Goal: Complete application form: Complete application form

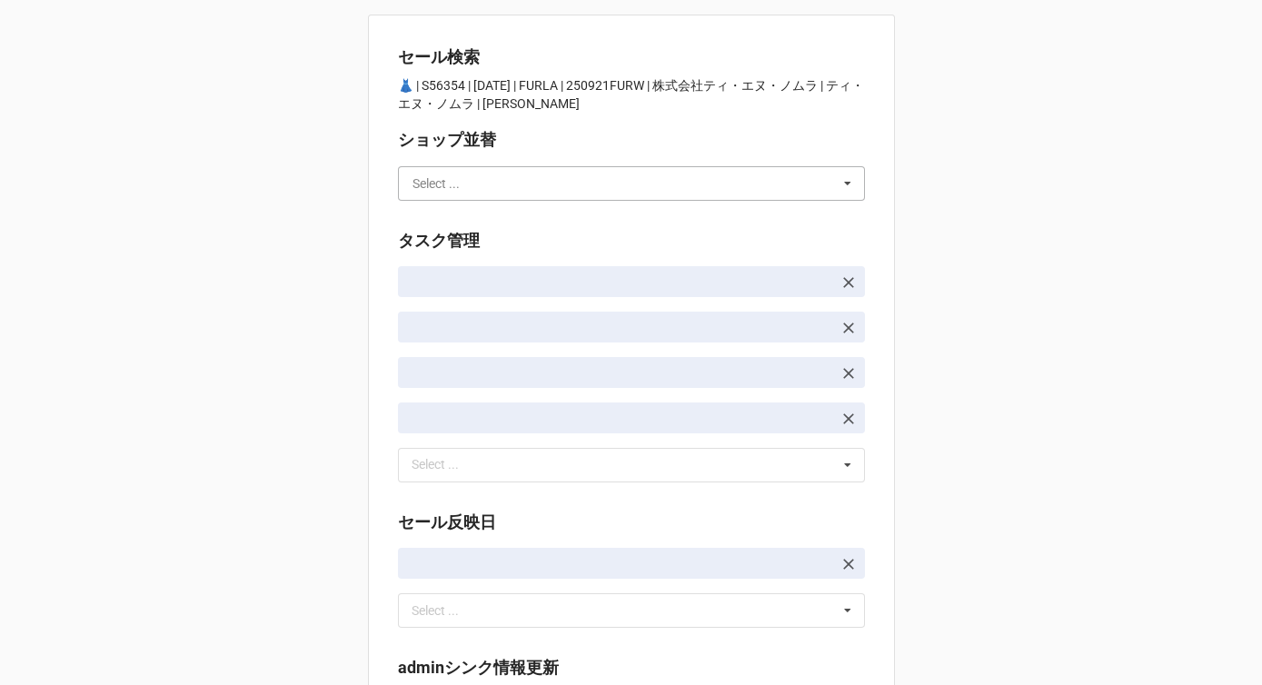
click at [562, 187] on input "text" at bounding box center [632, 183] width 465 height 33
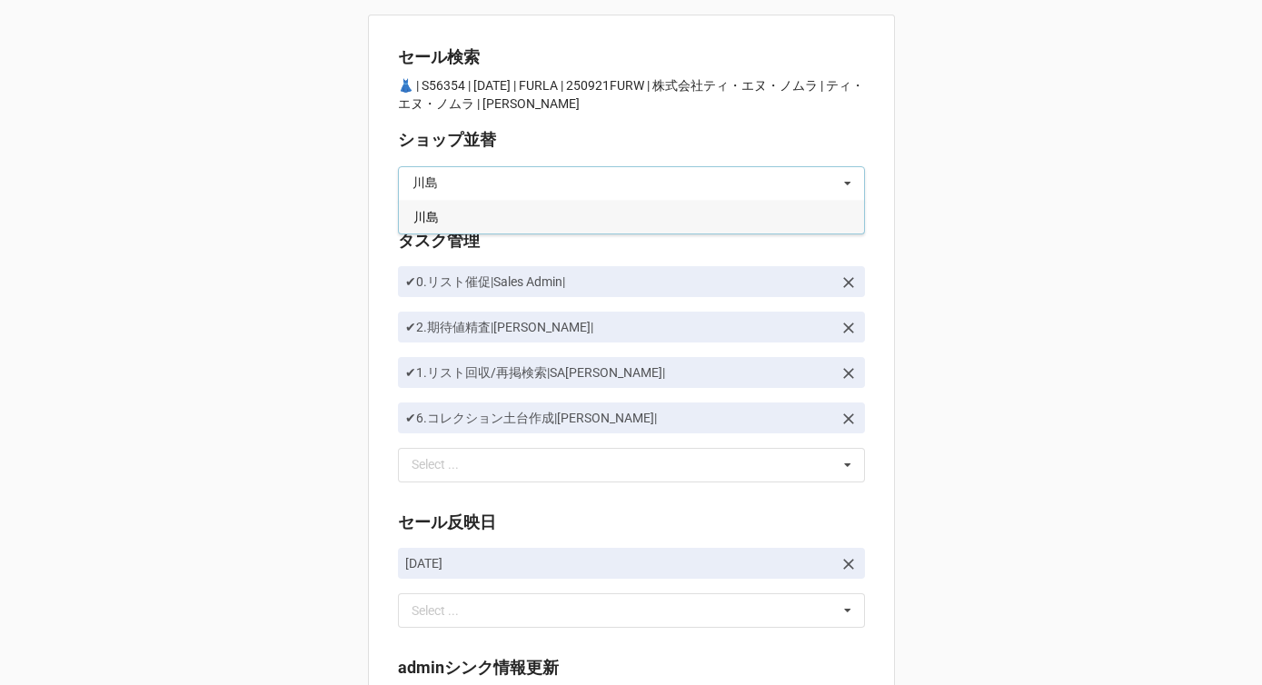
type input "川島"
click at [539, 213] on div "川島" at bounding box center [631, 217] width 465 height 34
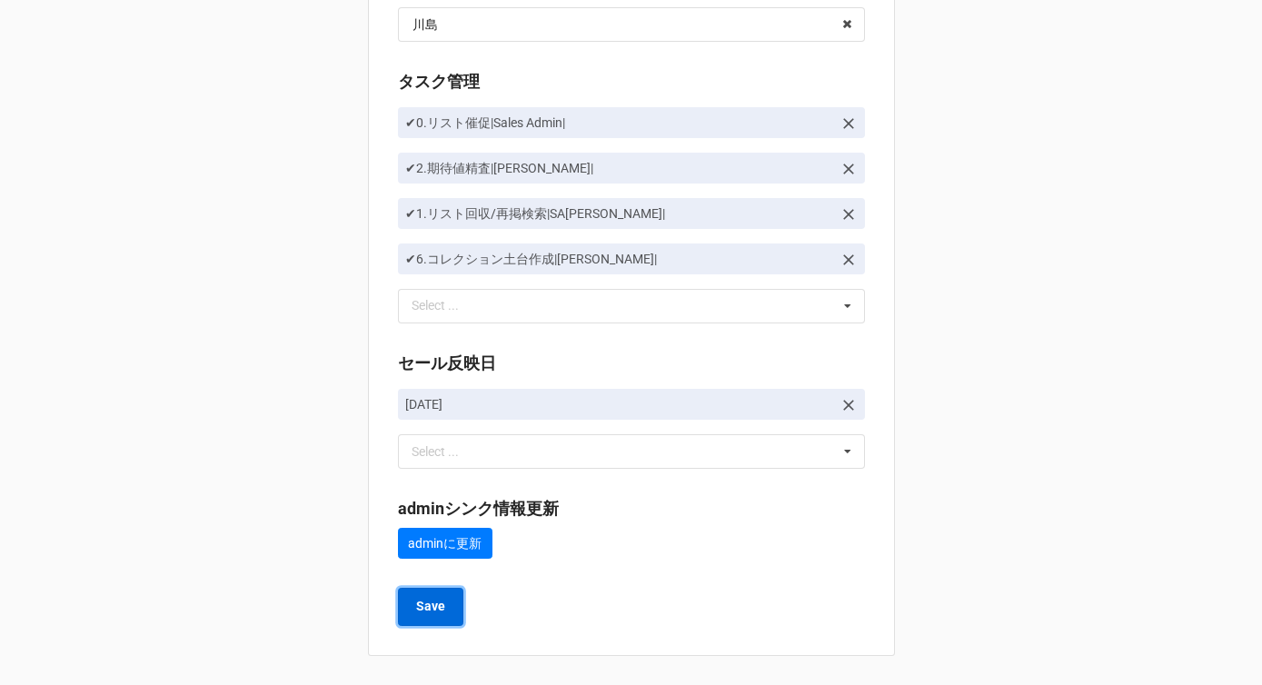
click at [424, 600] on b "Save" at bounding box center [430, 606] width 29 height 19
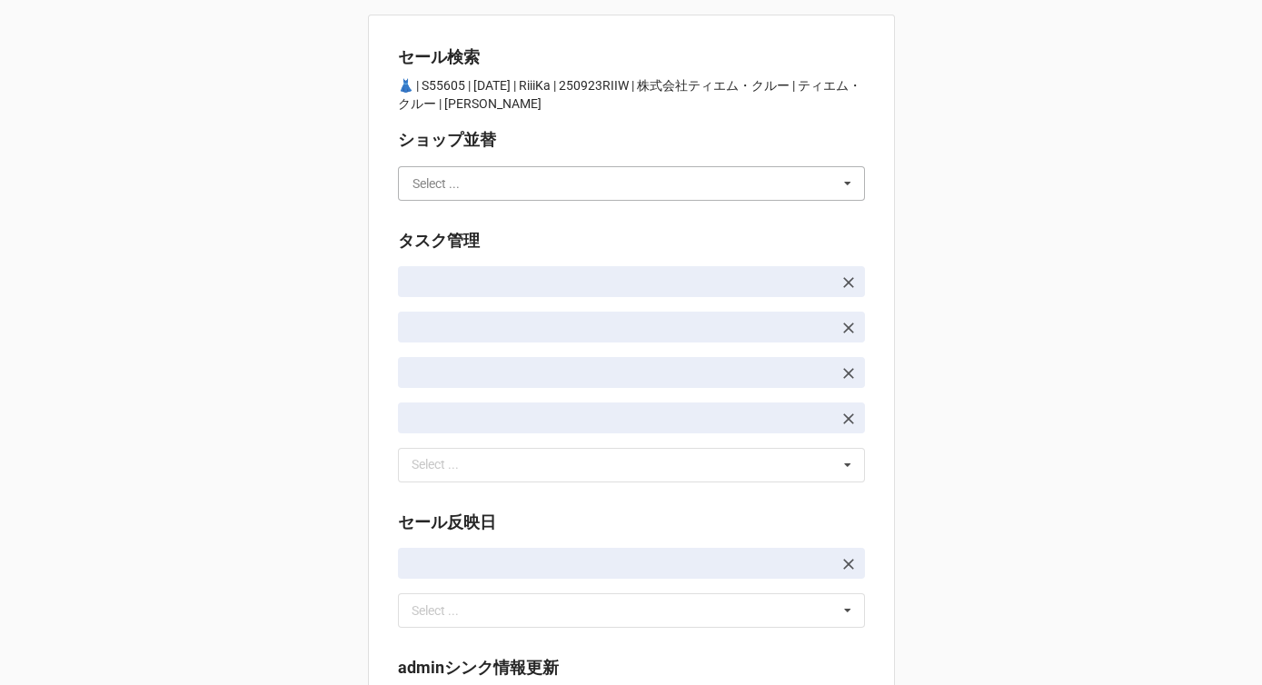
click at [474, 181] on input "text" at bounding box center [632, 183] width 465 height 33
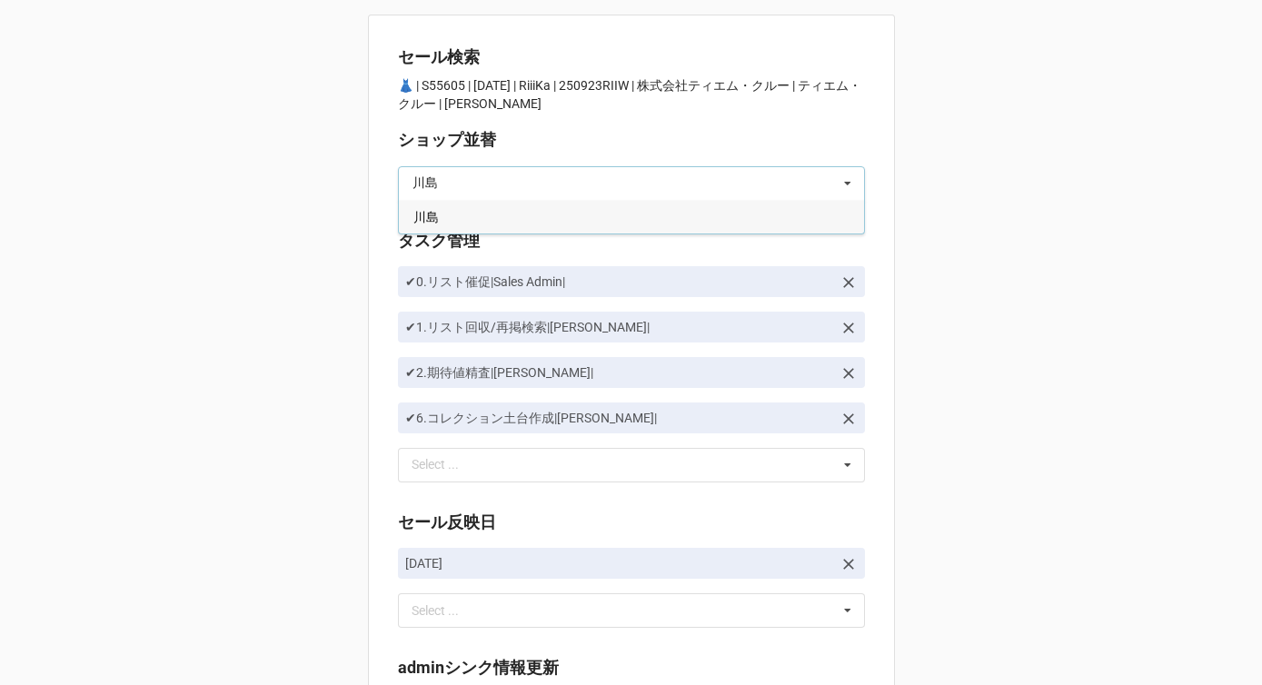
type input "川島"
click at [461, 214] on div "川島" at bounding box center [631, 217] width 465 height 34
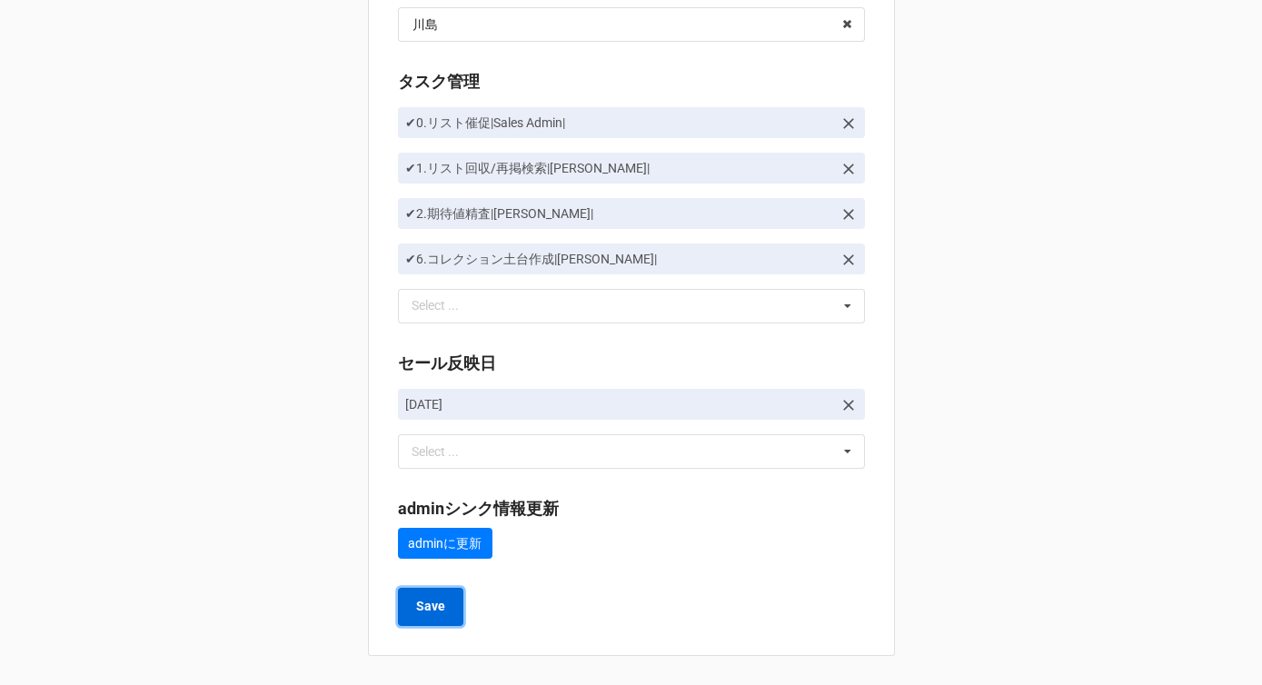
click at [416, 611] on b "Save" at bounding box center [430, 606] width 29 height 19
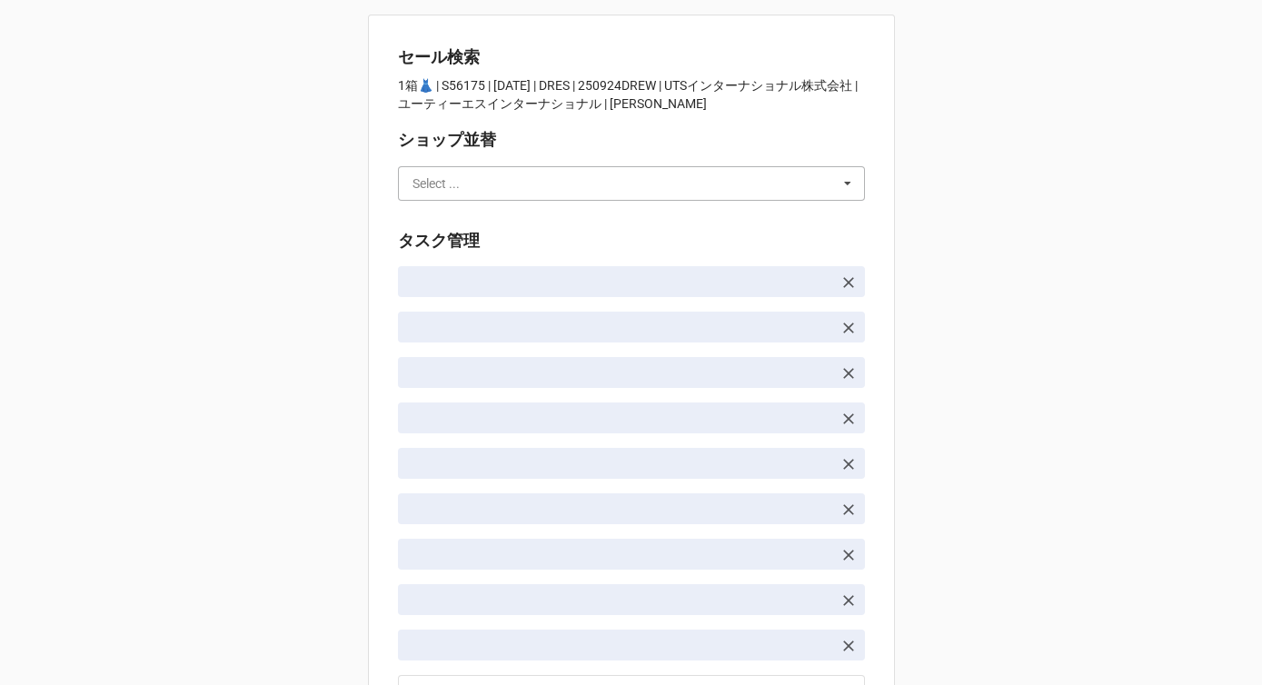
click at [518, 188] on input "text" at bounding box center [632, 183] width 465 height 33
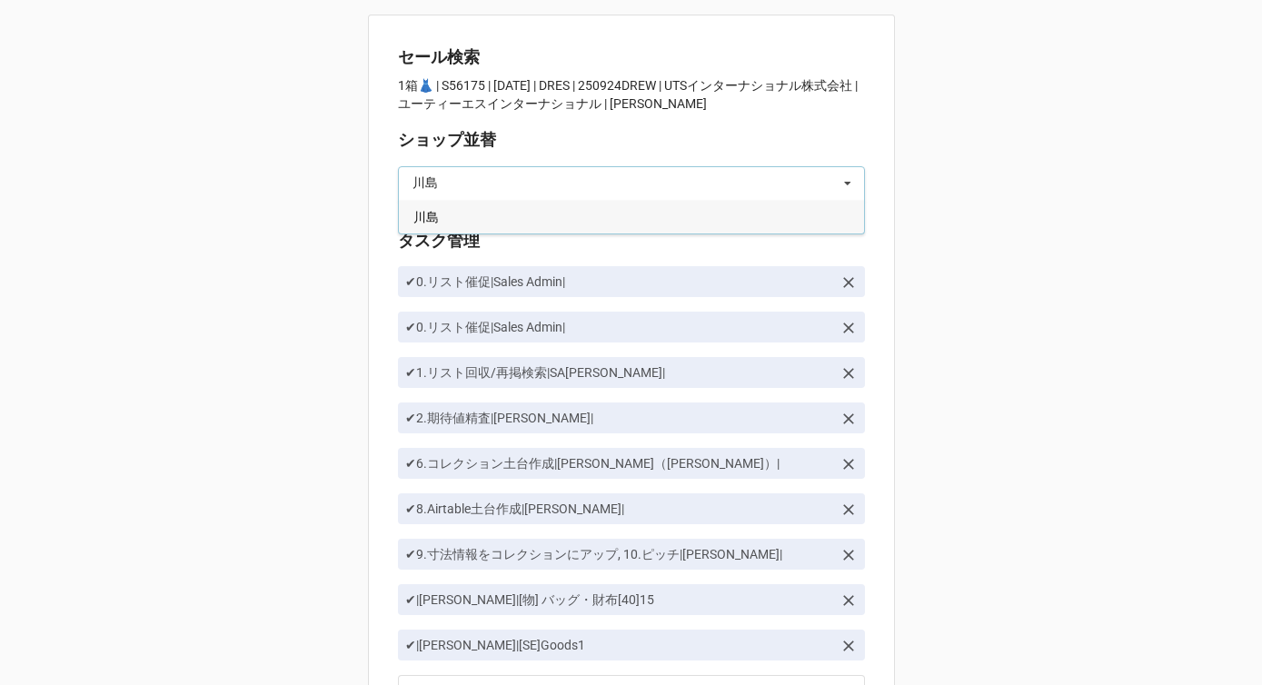
type input "川島"
click at [491, 210] on div "川島" at bounding box center [631, 217] width 465 height 34
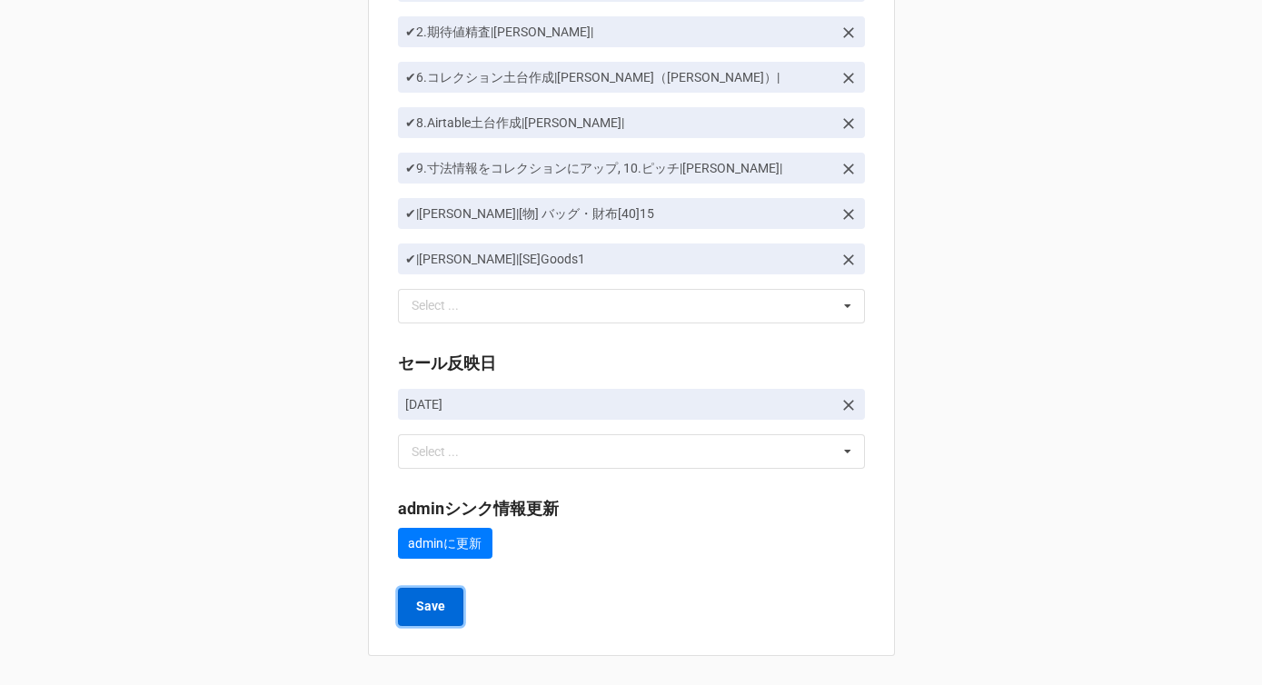
click at [416, 600] on b "Save" at bounding box center [430, 606] width 29 height 19
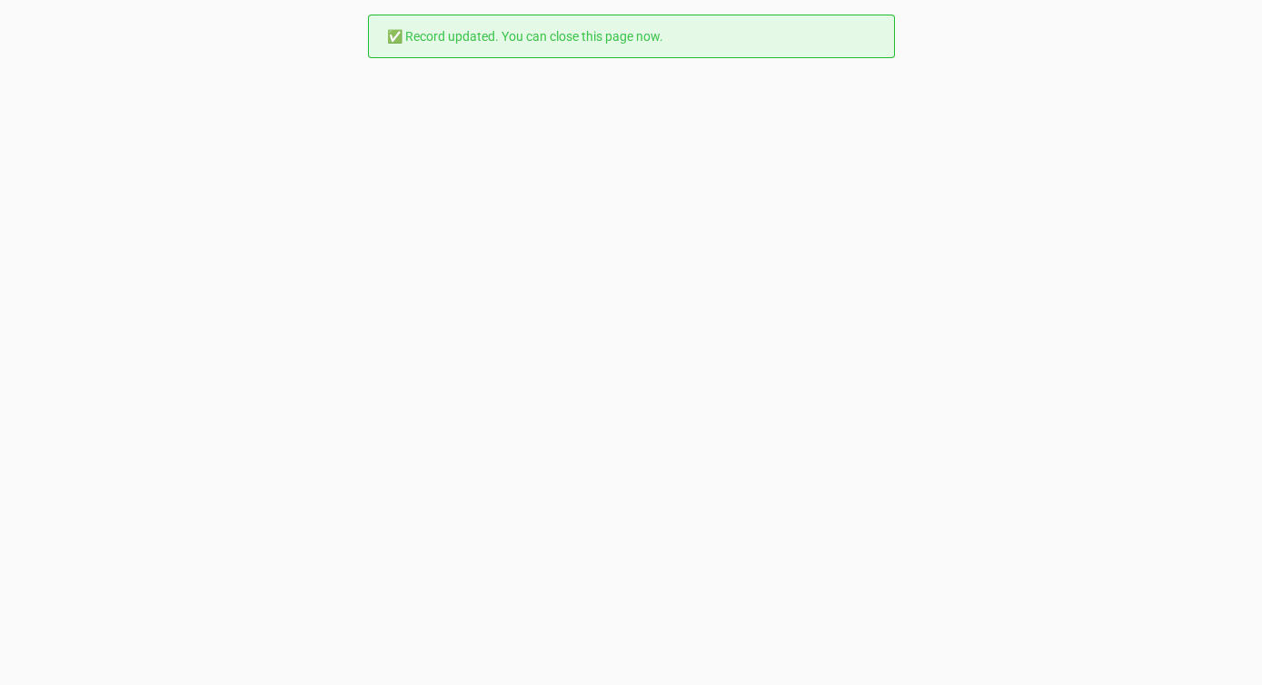
scroll to position [0, 0]
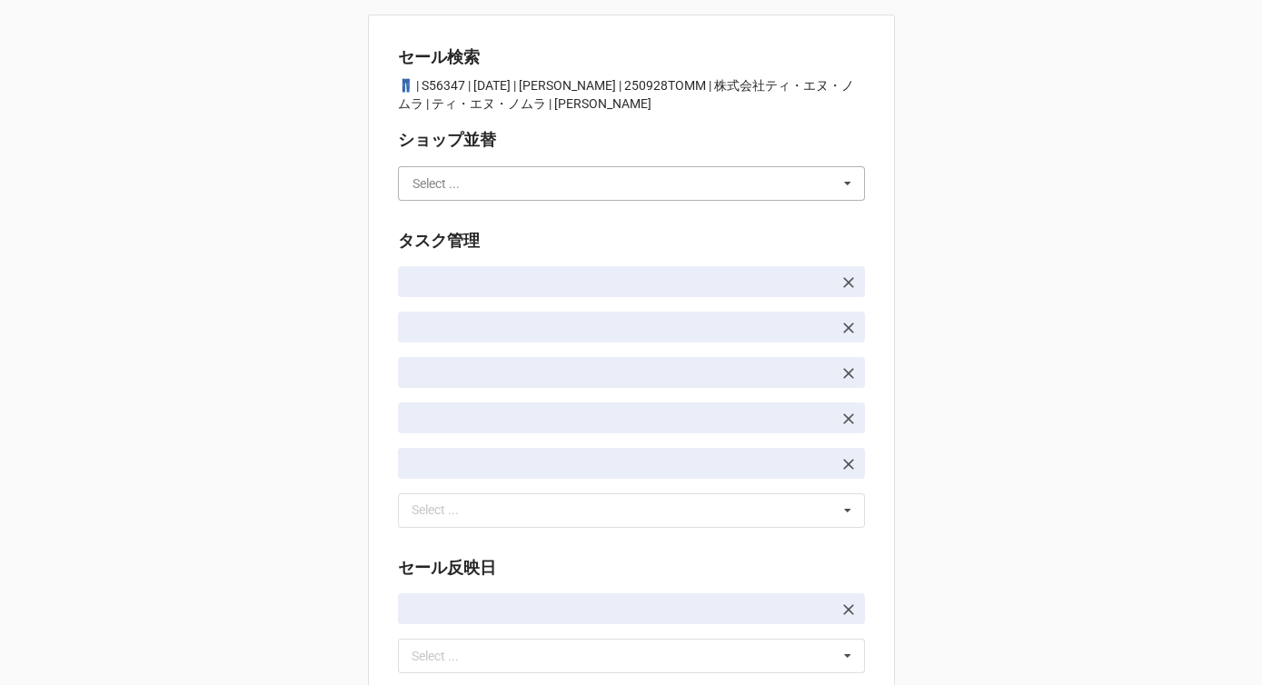
click at [430, 194] on input "text" at bounding box center [632, 183] width 465 height 33
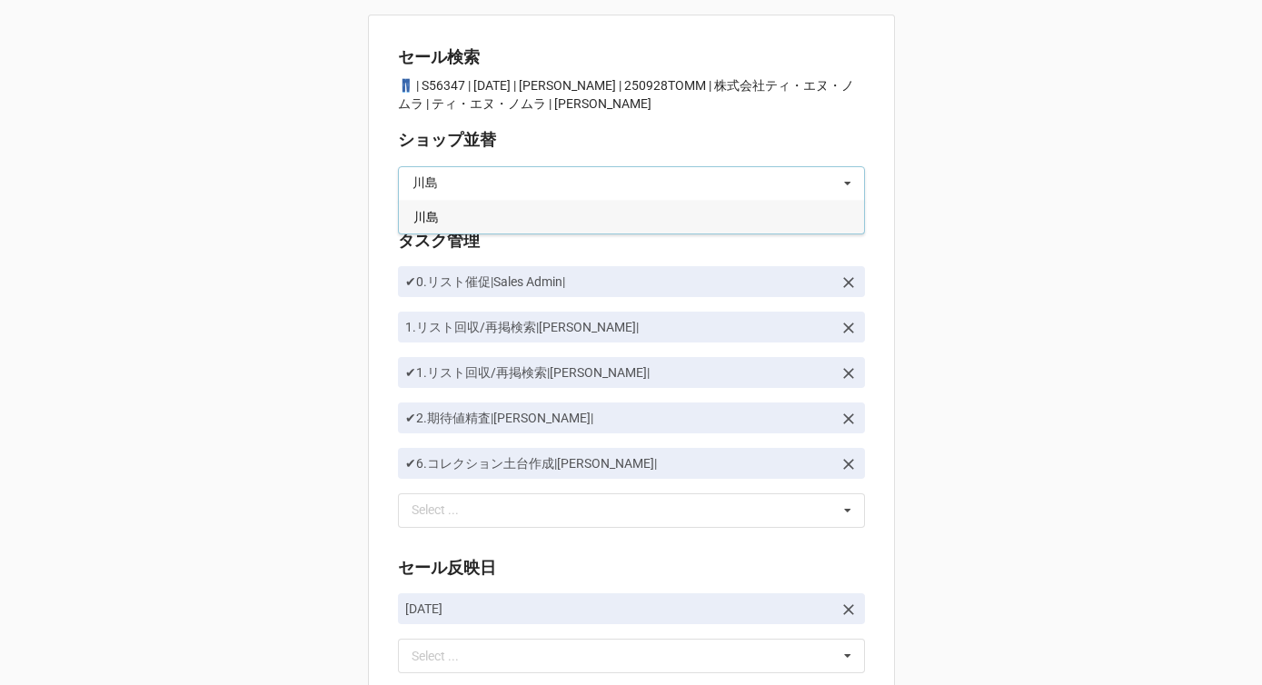
type input "川島"
click at [421, 220] on span "川島" at bounding box center [426, 217] width 25 height 15
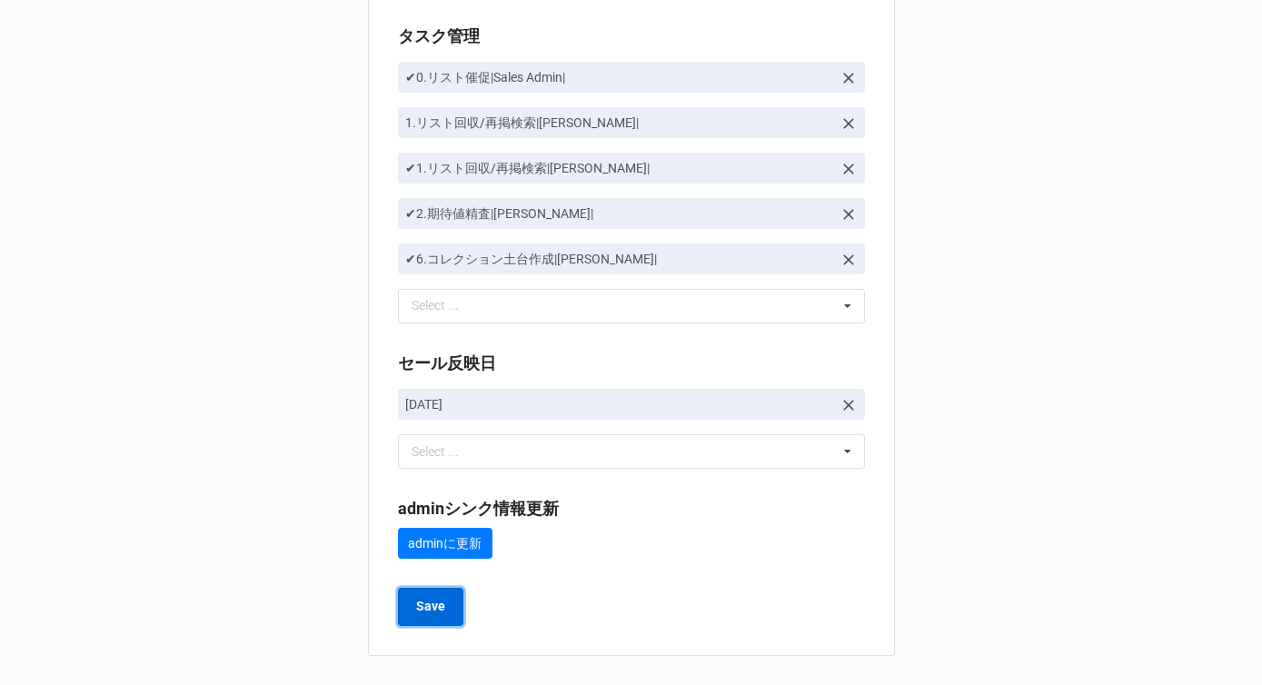
click at [437, 604] on b "Save" at bounding box center [430, 606] width 29 height 19
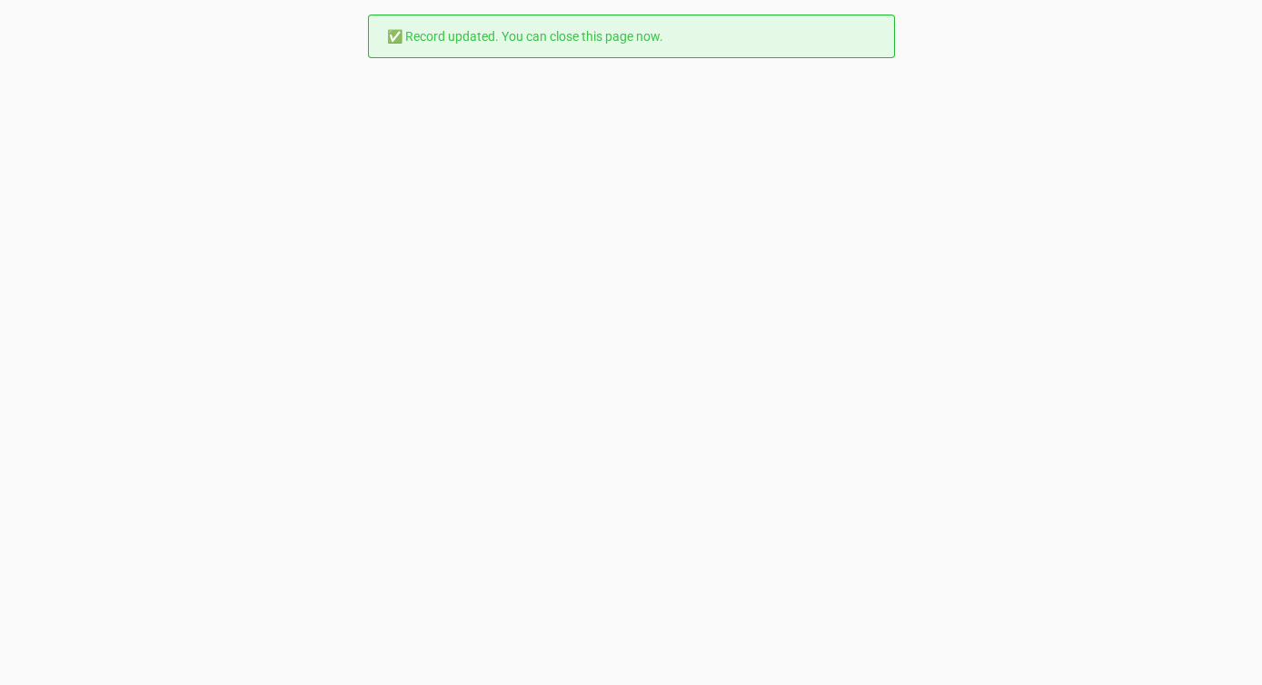
scroll to position [0, 0]
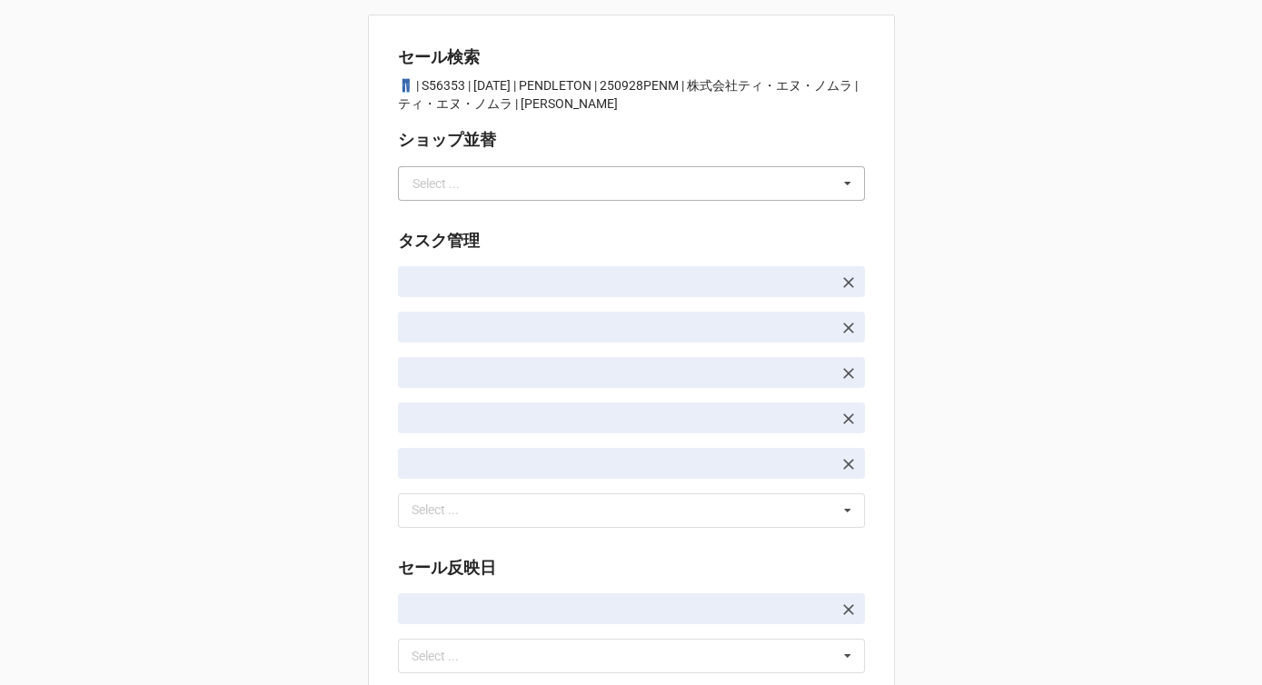
click at [434, 180] on div "Select ..." at bounding box center [436, 183] width 47 height 13
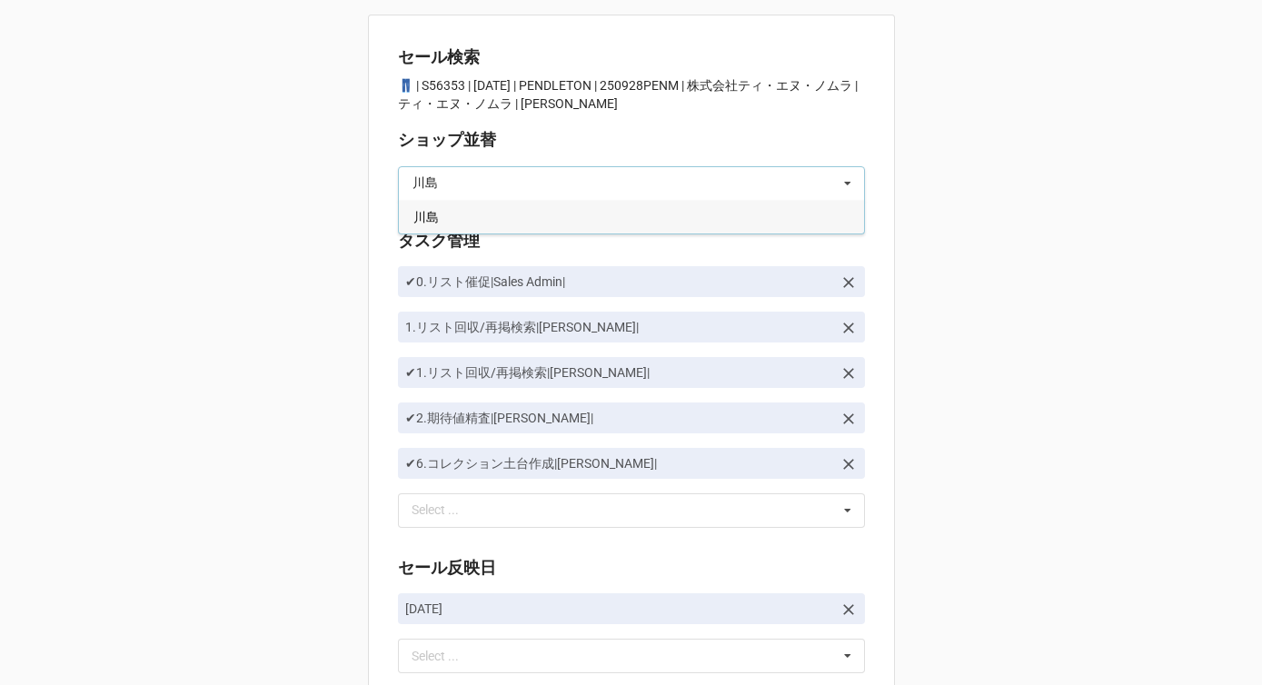
type input "川島"
click at [416, 212] on span "川島" at bounding box center [426, 217] width 25 height 15
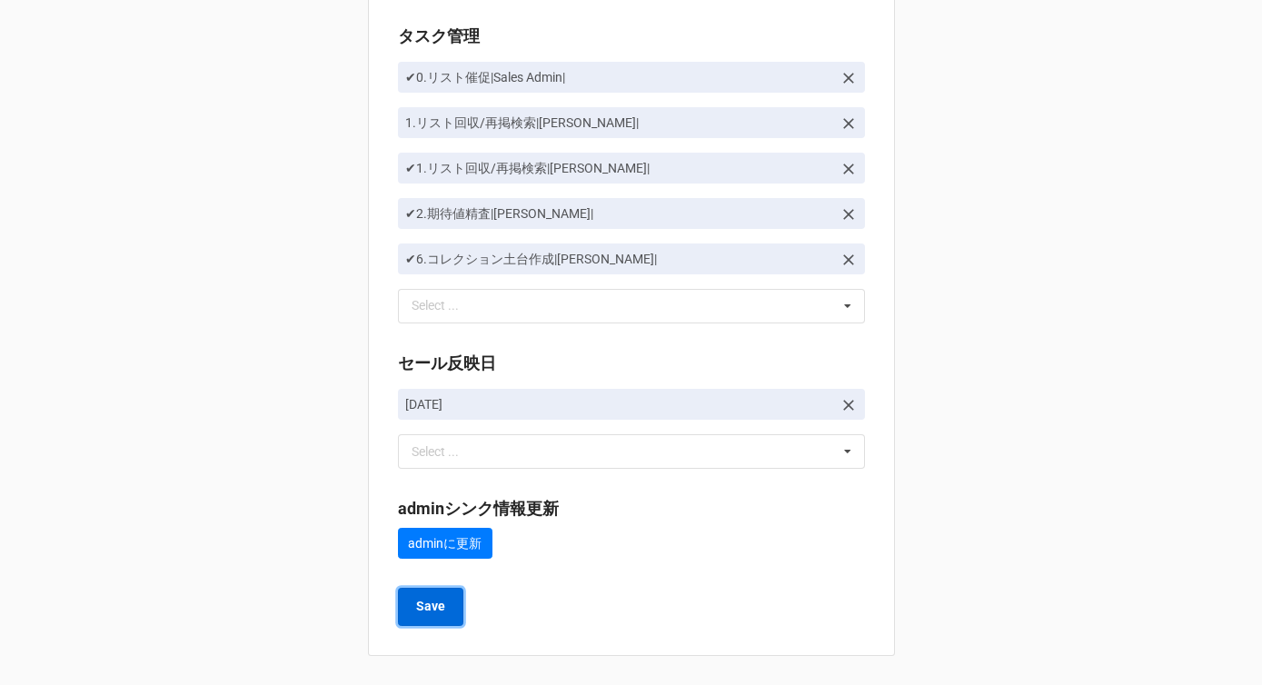
click at [432, 591] on button "Save" at bounding box center [430, 607] width 65 height 38
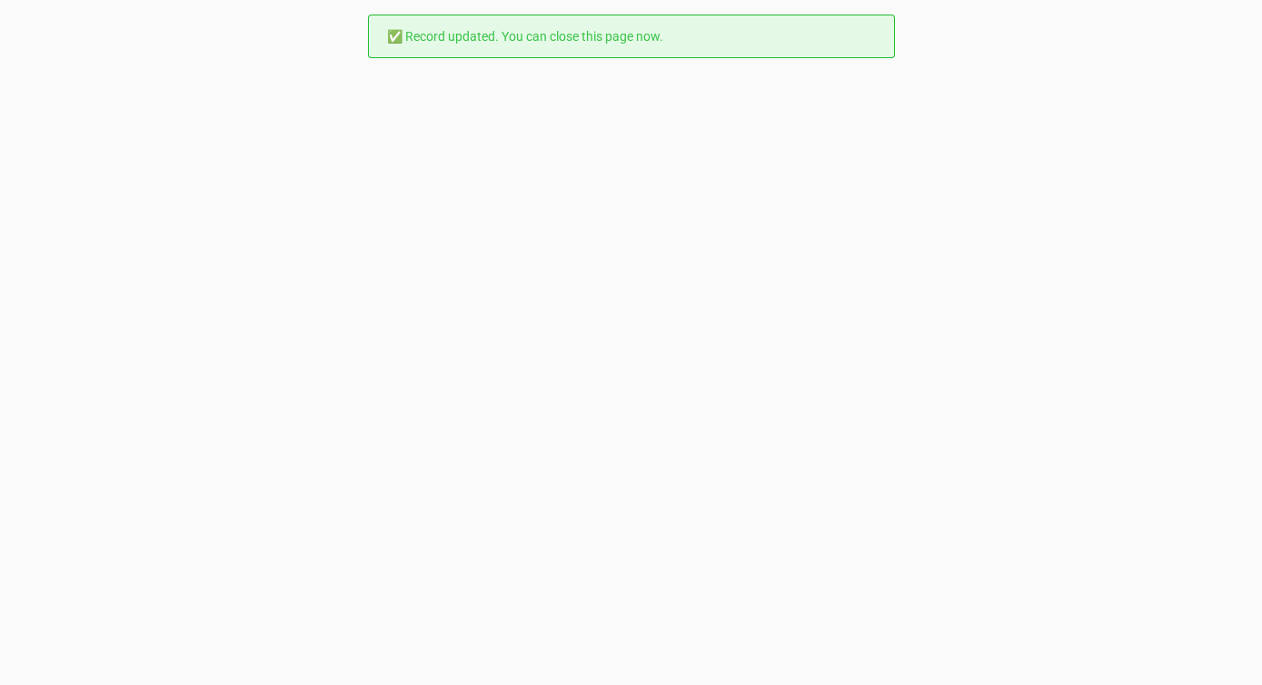
scroll to position [0, 0]
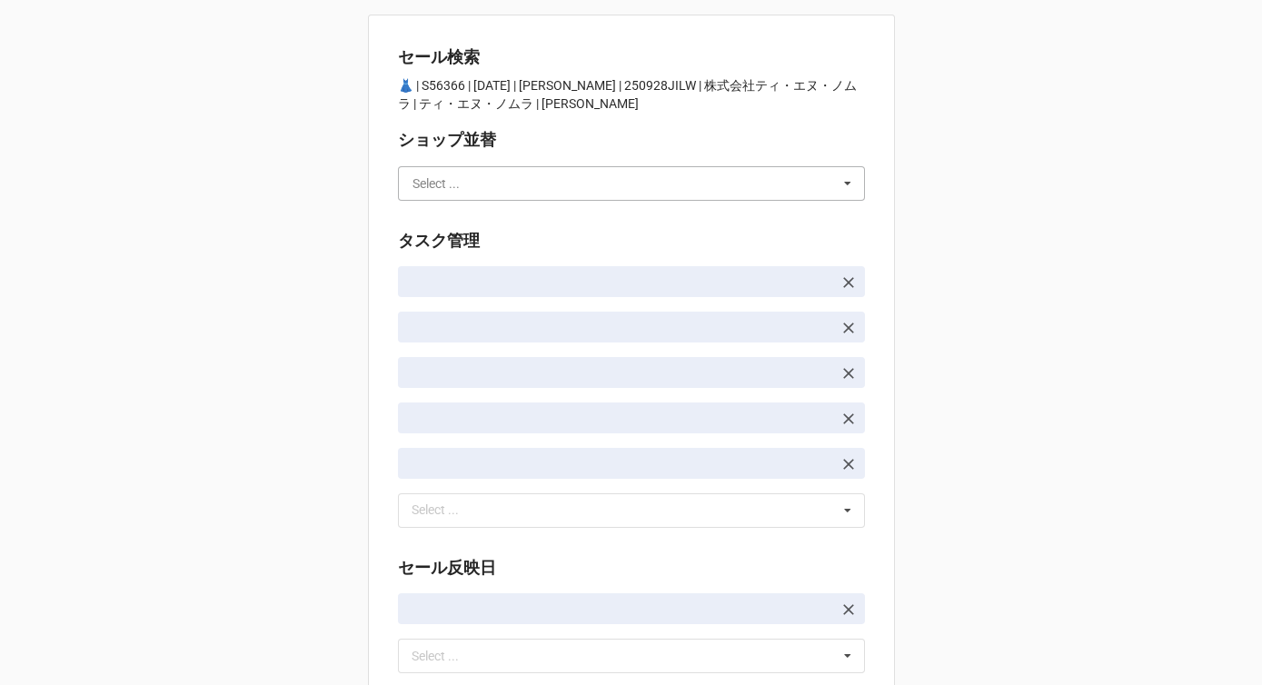
click at [460, 186] on input "text" at bounding box center [632, 183] width 465 height 33
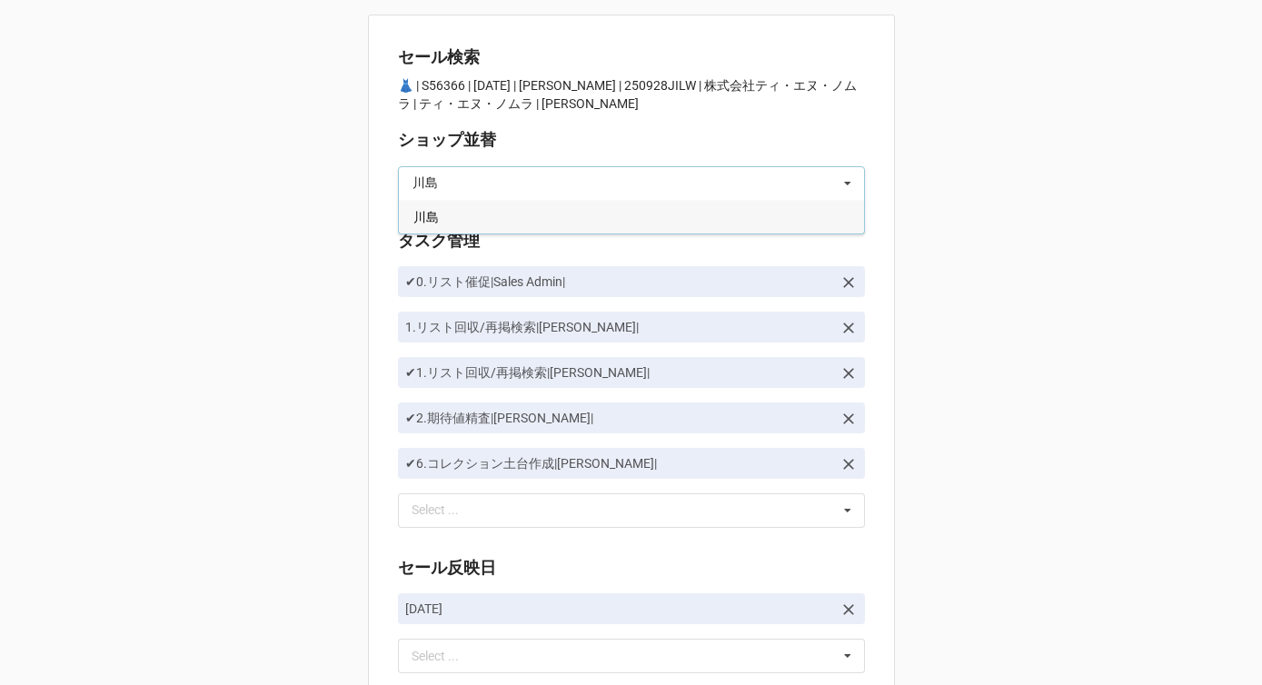
type input "川島"
click at [461, 214] on div "川島" at bounding box center [631, 217] width 465 height 34
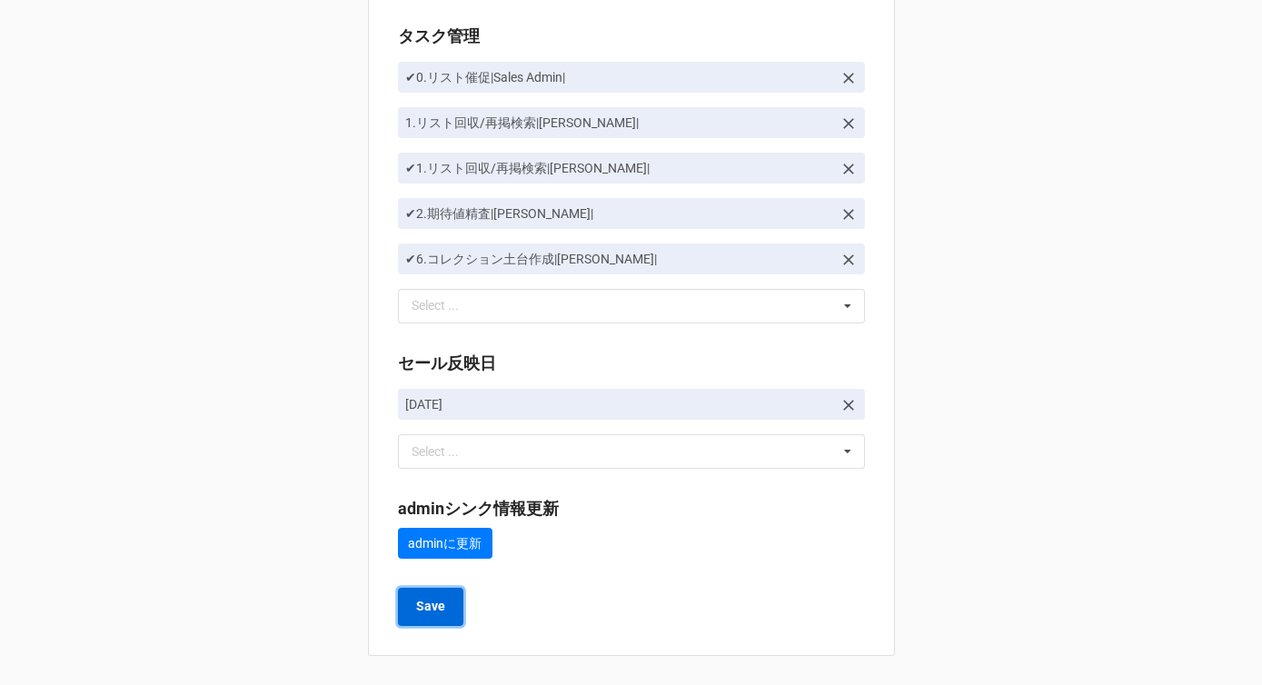
click at [425, 603] on b "Save" at bounding box center [430, 606] width 29 height 19
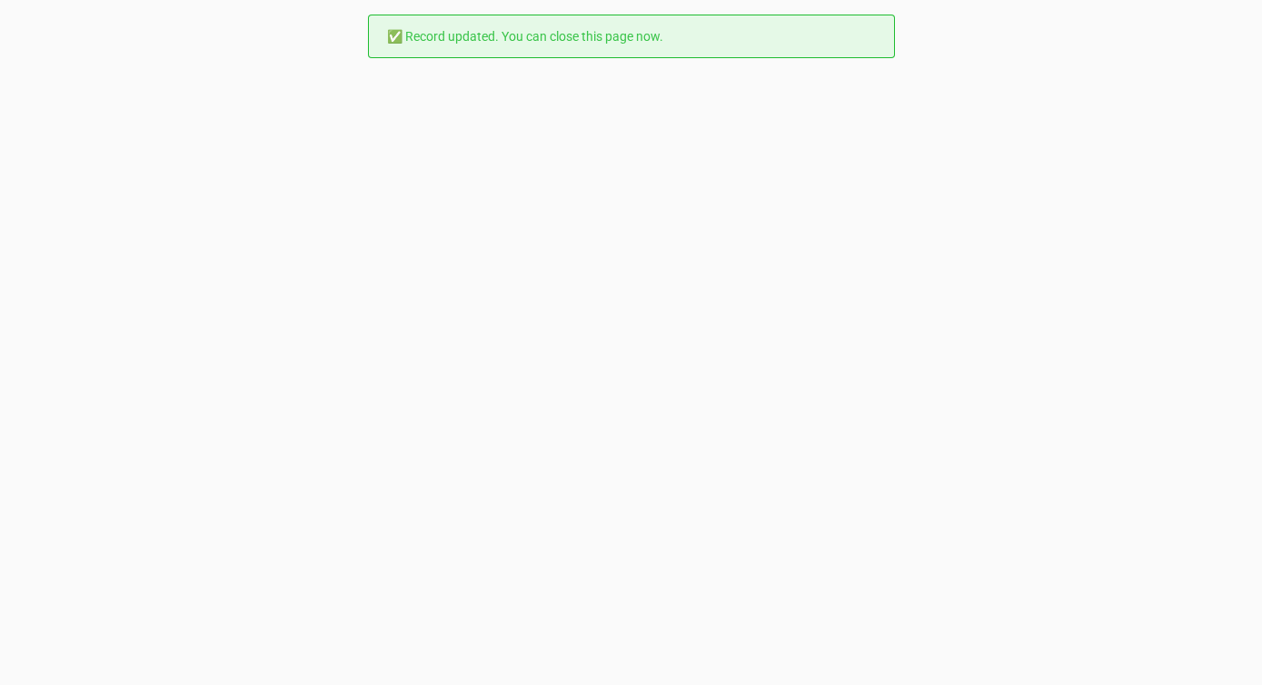
scroll to position [0, 0]
